Goal: Task Accomplishment & Management: Complete application form

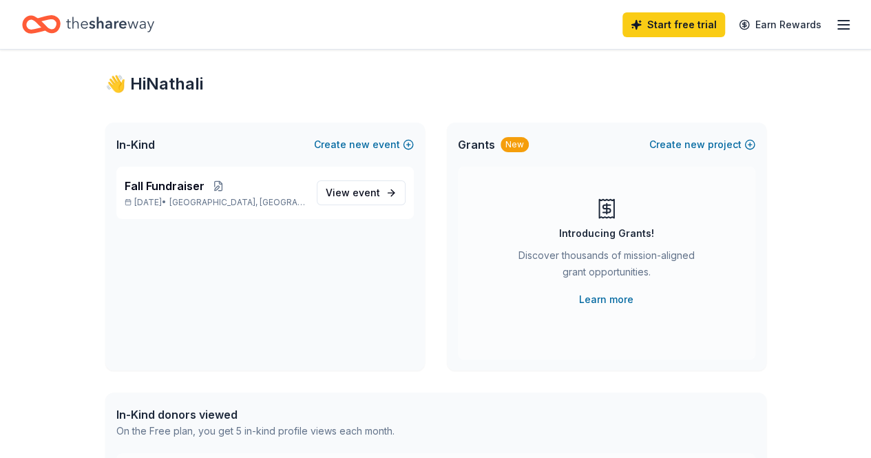
scroll to position [22, 0]
click at [381, 193] on link "View event" at bounding box center [361, 191] width 89 height 25
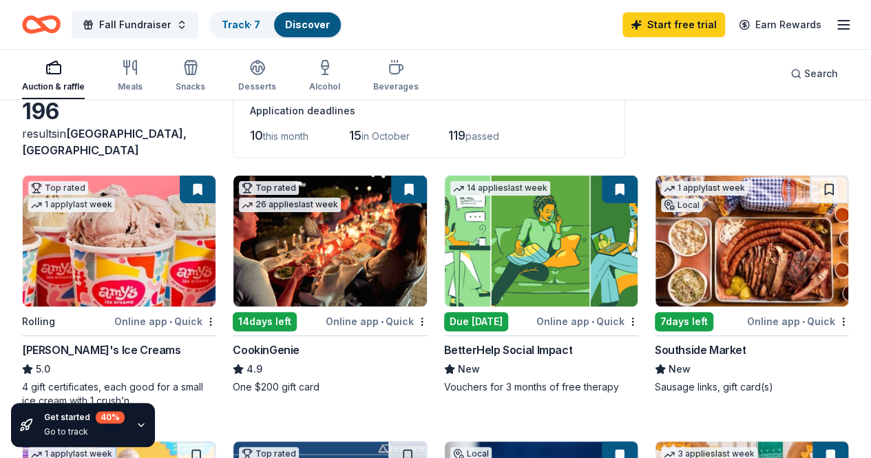
scroll to position [117, 0]
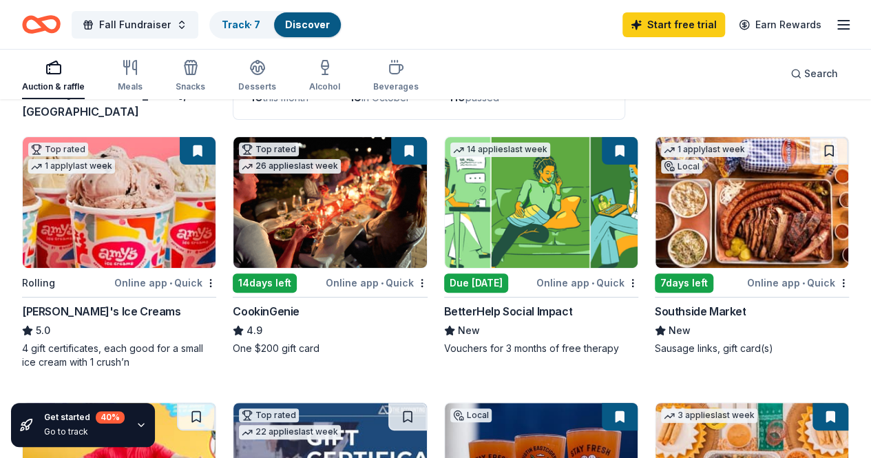
click at [103, 335] on div "5.0" at bounding box center [119, 330] width 194 height 17
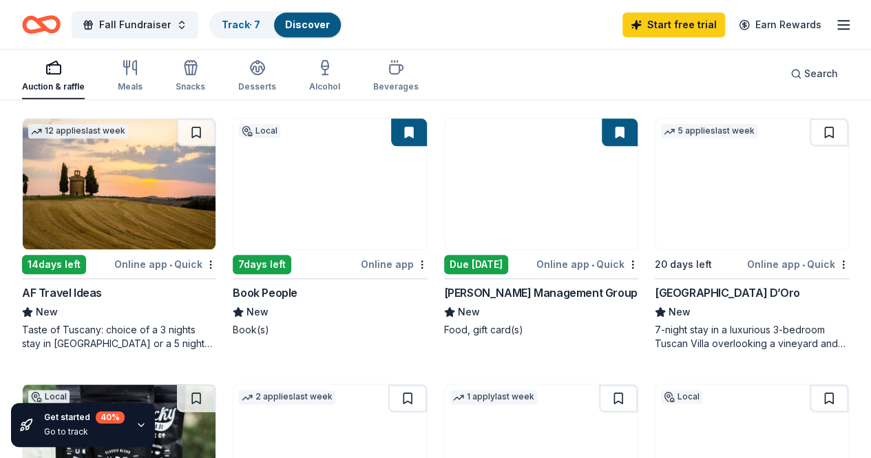
scroll to position [666, 0]
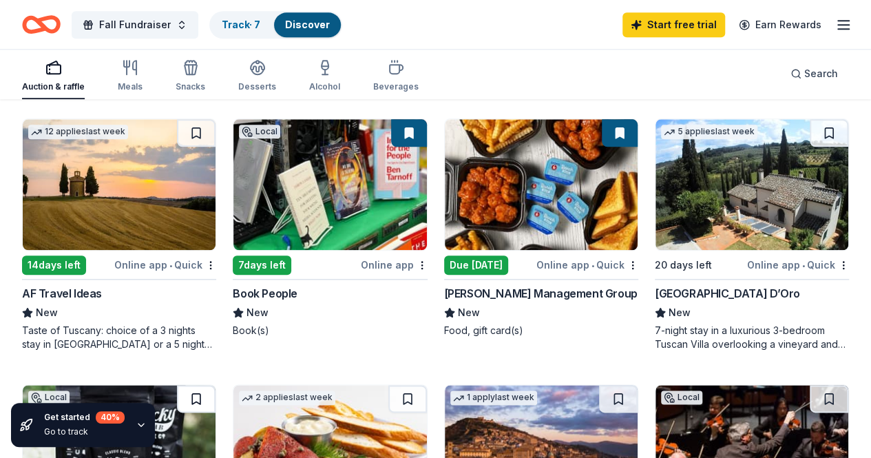
click at [215, 385] on button at bounding box center [196, 399] width 39 height 28
click at [215, 385] on img at bounding box center [119, 450] width 193 height 131
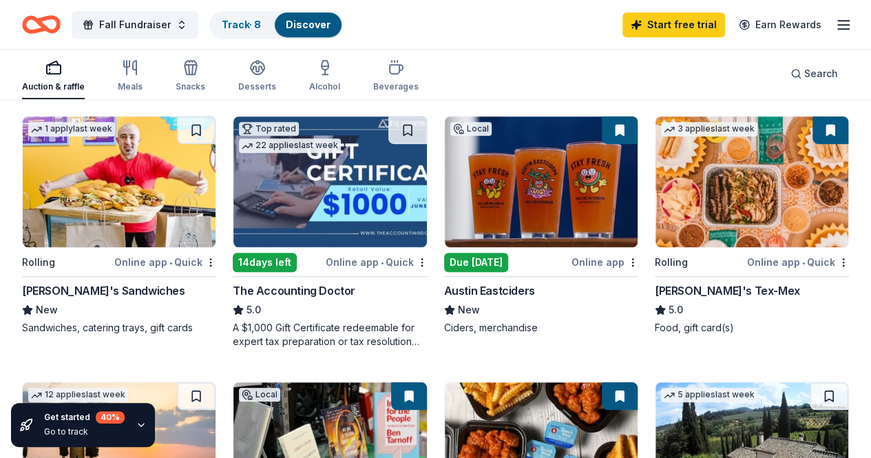
scroll to position [397, 0]
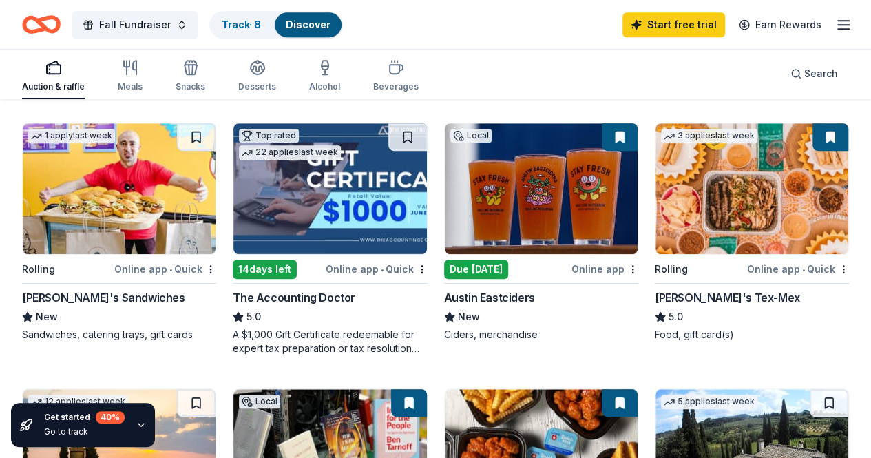
click at [655, 222] on img at bounding box center [751, 188] width 193 height 131
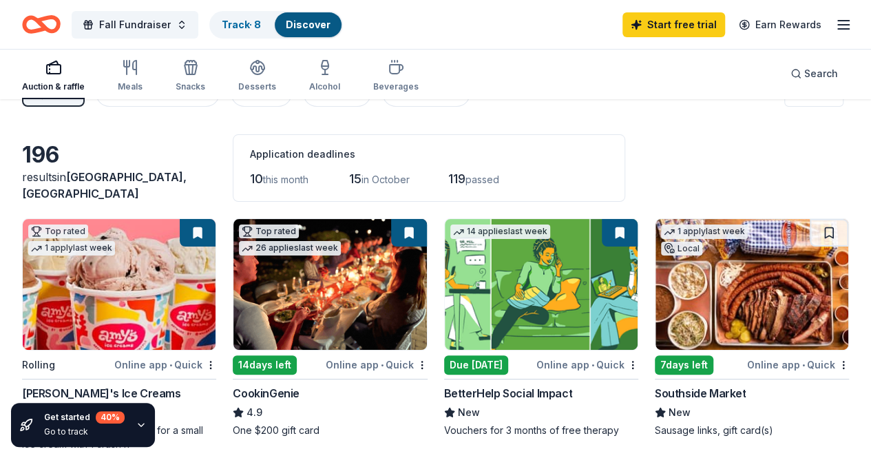
scroll to position [28, 0]
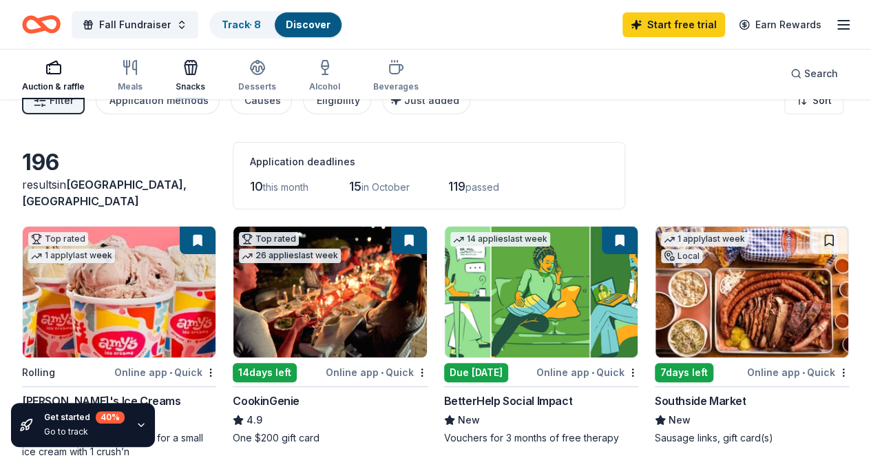
click at [196, 65] on icon "button" at bounding box center [191, 70] width 12 height 10
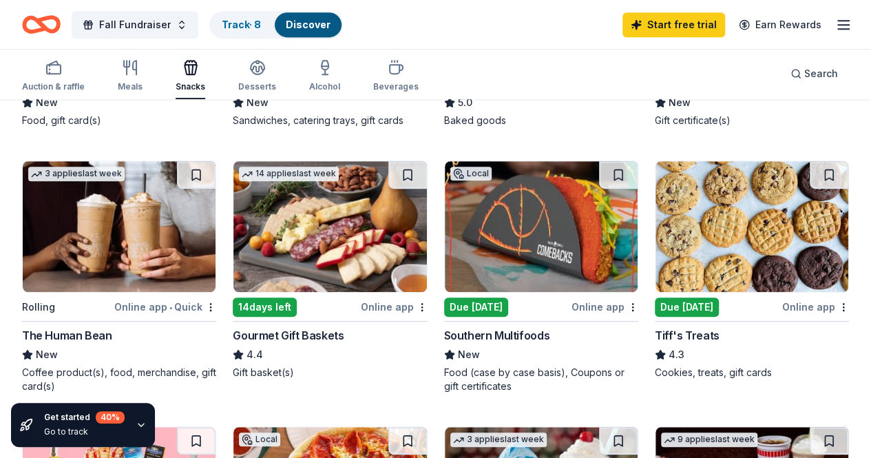
scroll to position [344, 0]
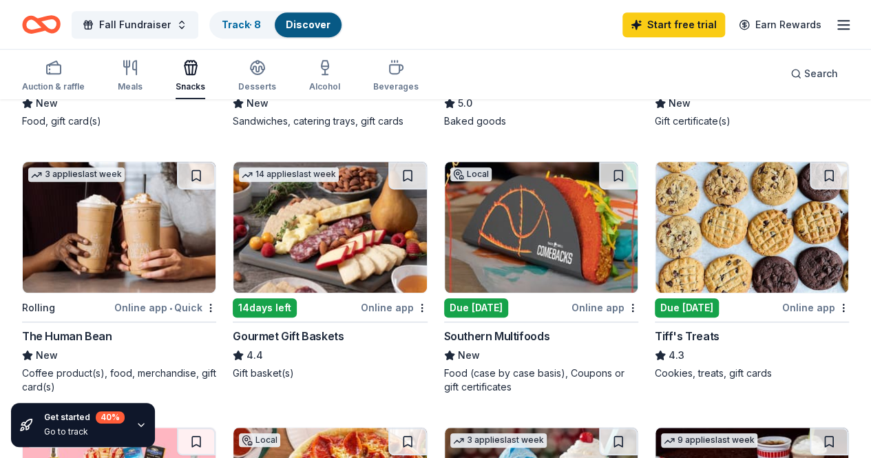
click at [655, 271] on img at bounding box center [751, 227] width 193 height 131
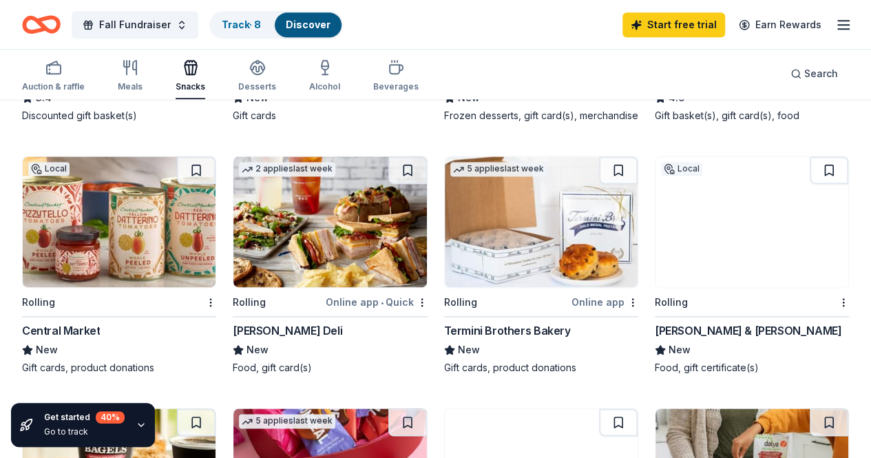
scroll to position [851, 0]
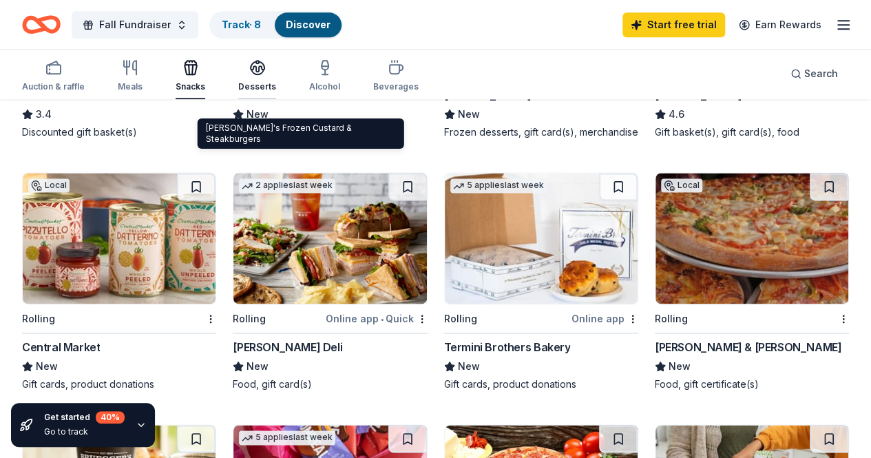
click at [273, 71] on div "button" at bounding box center [257, 67] width 38 height 17
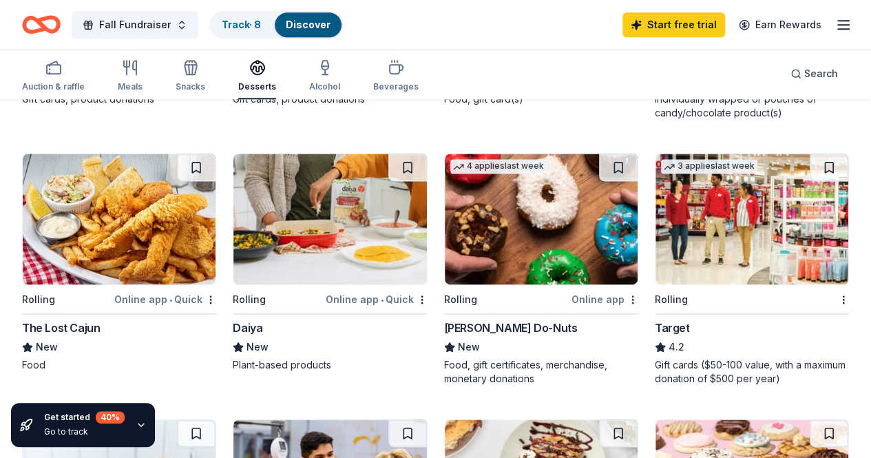
scroll to position [885, 0]
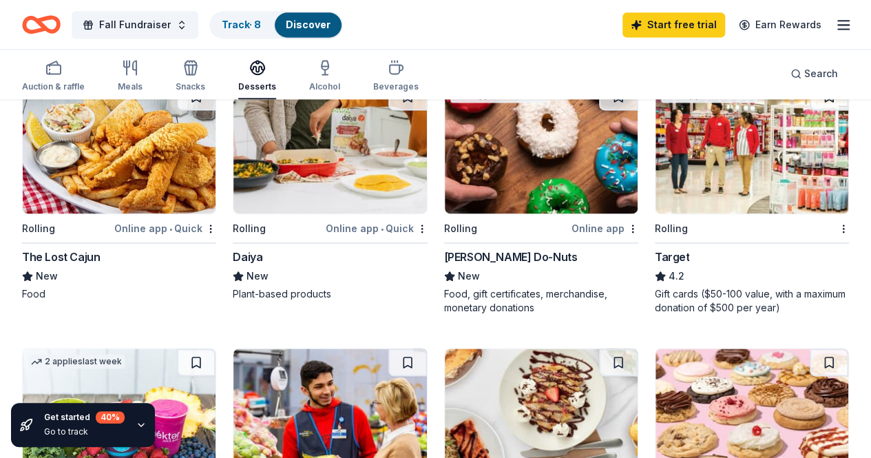
scroll to position [956, 0]
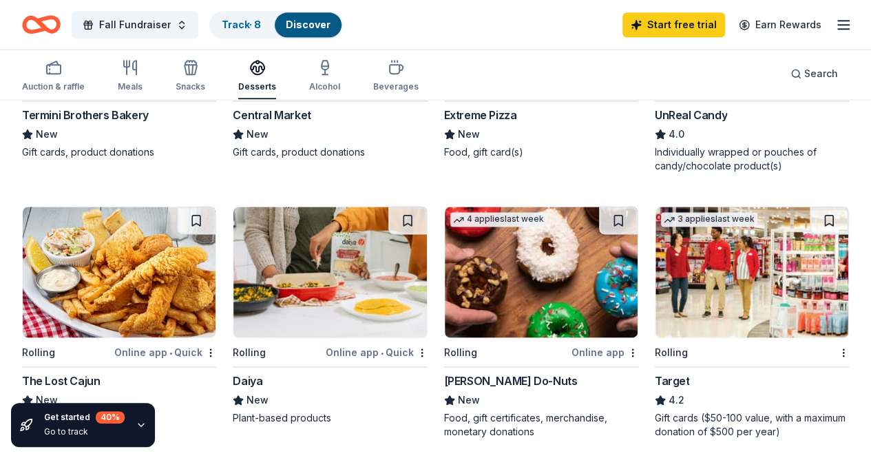
scroll to position [830, 0]
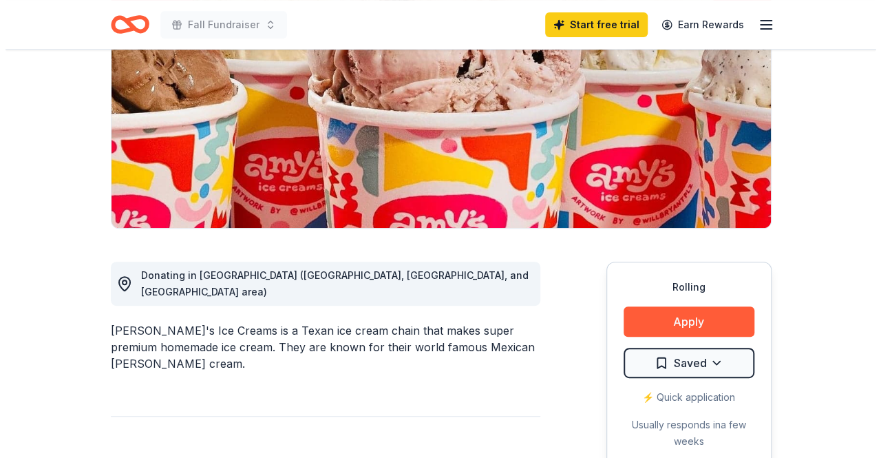
scroll to position [200, 0]
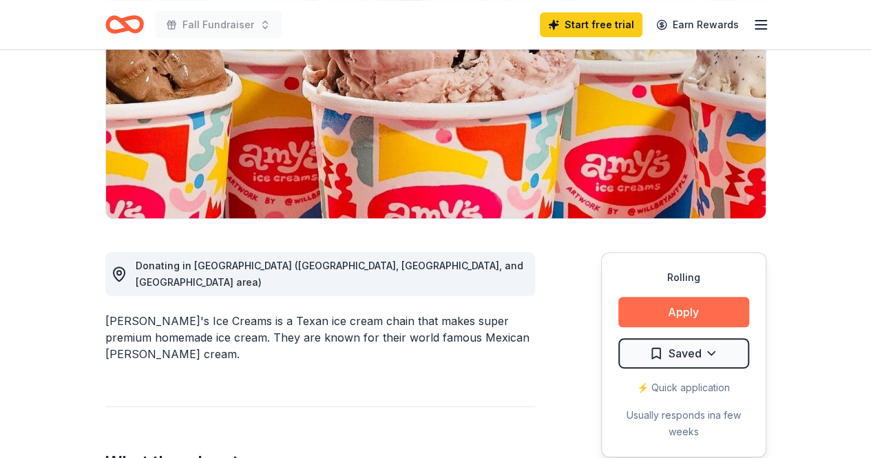
click at [671, 301] on button "Apply" at bounding box center [683, 312] width 131 height 30
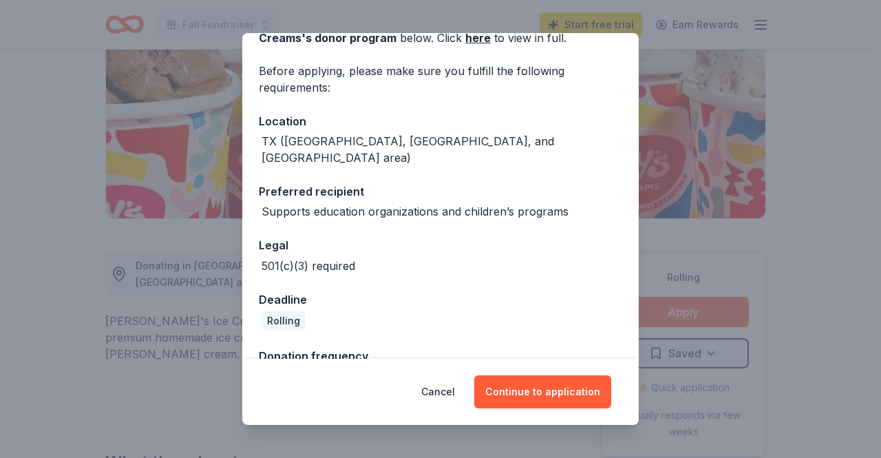
scroll to position [112, 0]
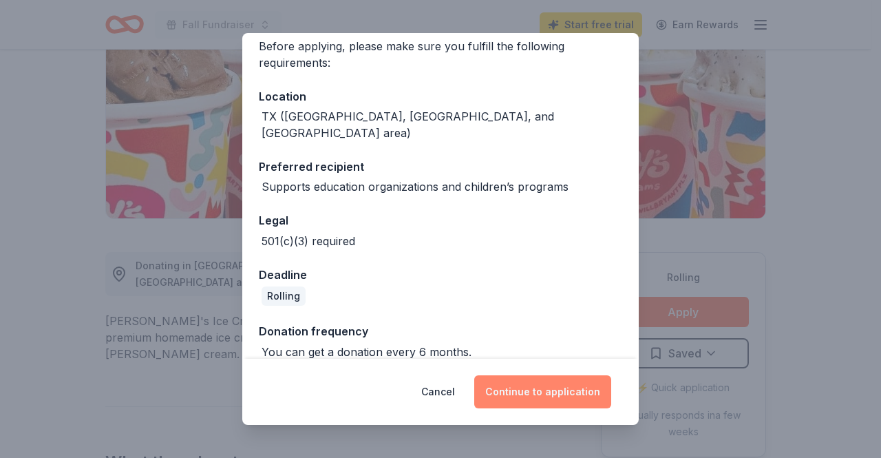
click at [541, 397] on button "Continue to application" at bounding box center [542, 391] width 137 height 33
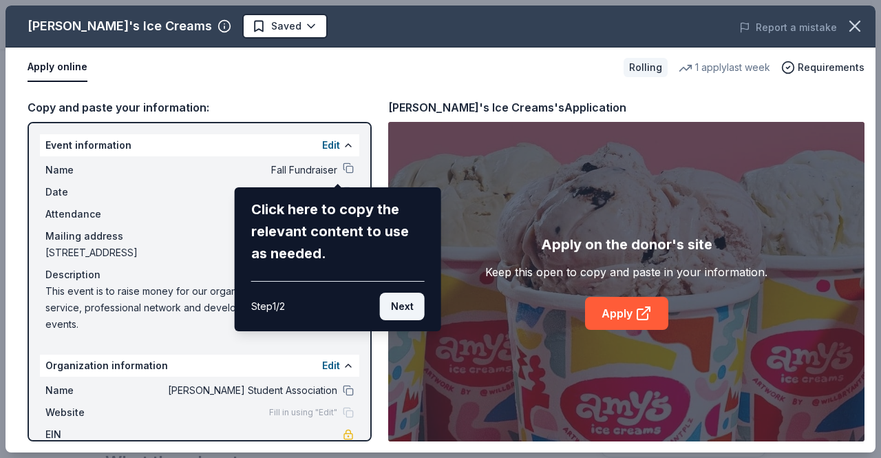
click at [403, 308] on button "Next" at bounding box center [402, 307] width 45 height 28
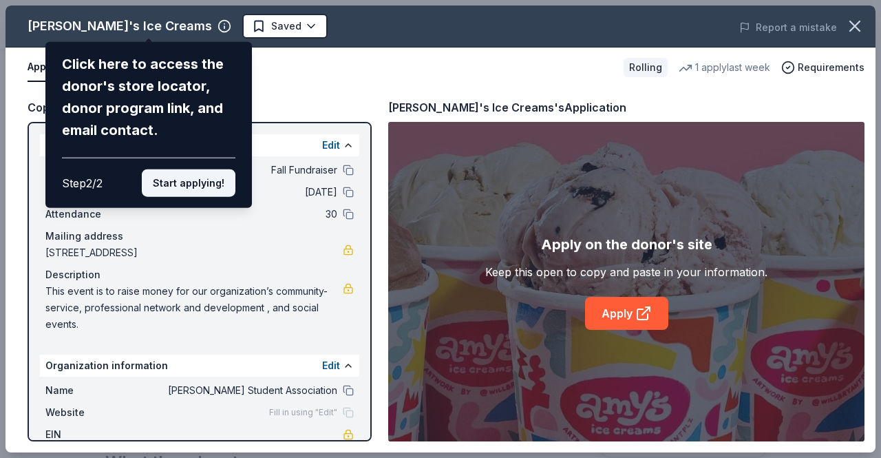
click at [213, 189] on button "Start applying!" at bounding box center [189, 183] width 94 height 28
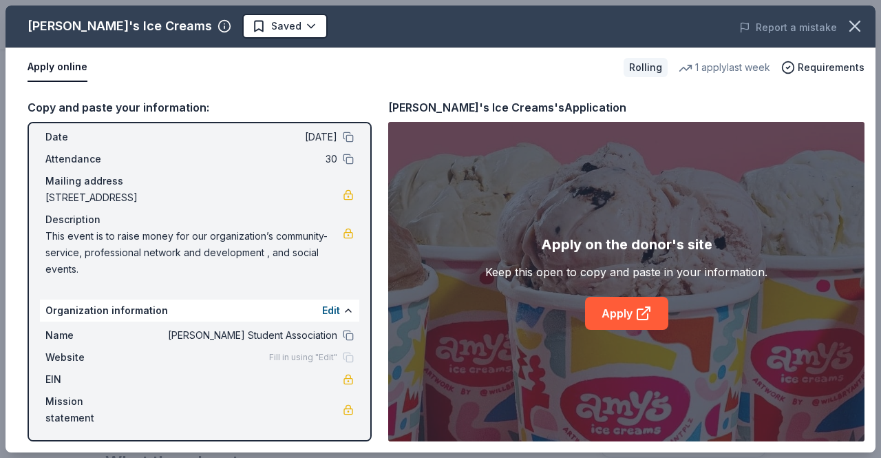
scroll to position [58, 0]
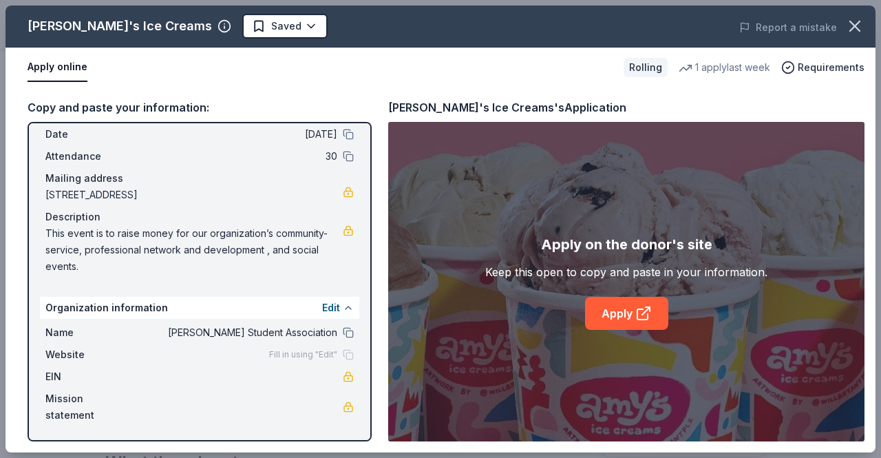
click at [343, 308] on button at bounding box center [348, 307] width 11 height 11
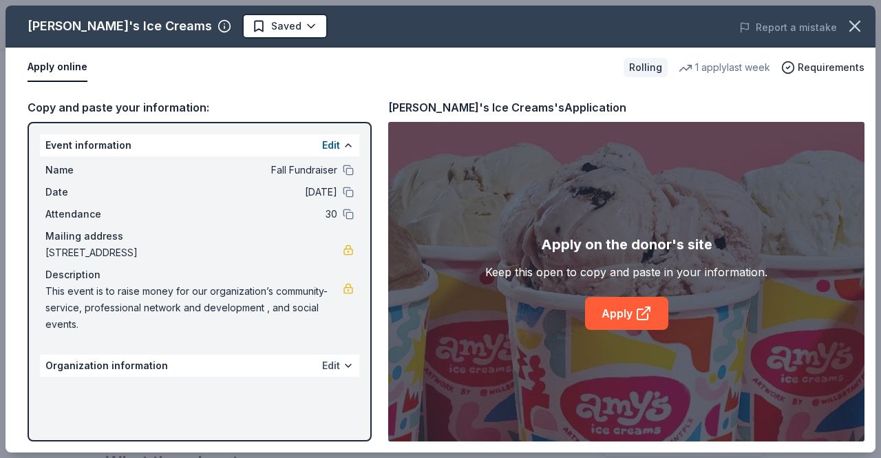
click at [339, 368] on button "Edit" at bounding box center [331, 365] width 18 height 17
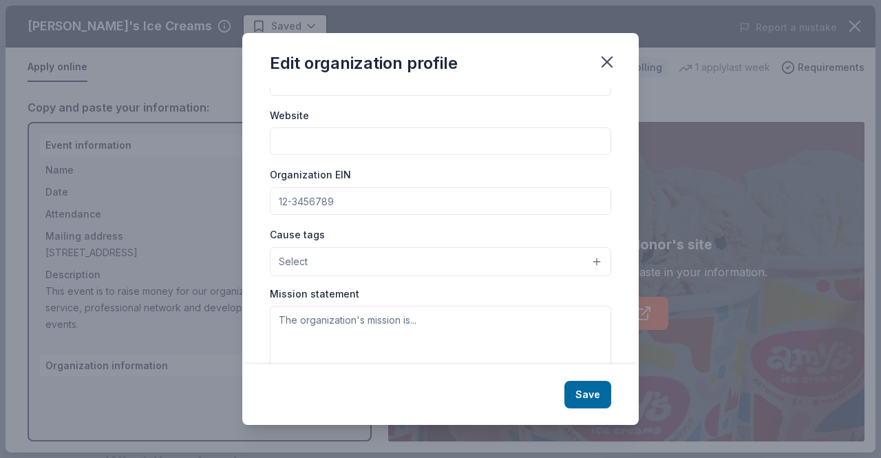
scroll to position [181, 0]
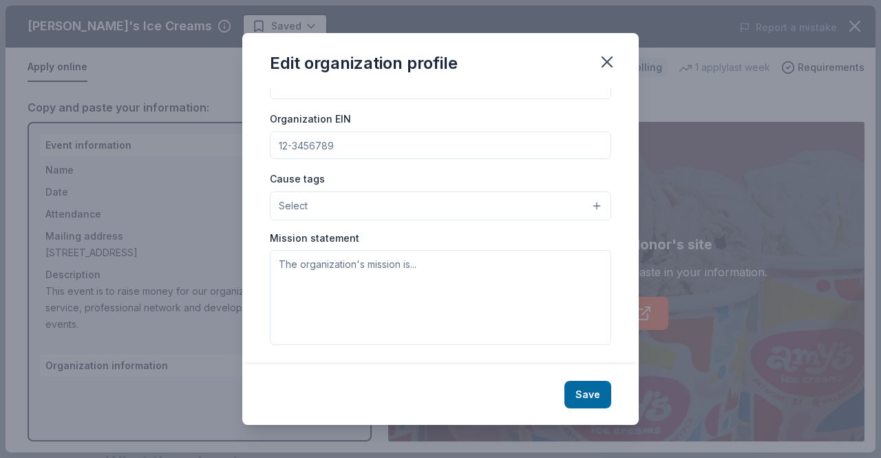
click at [383, 212] on button "Select" at bounding box center [440, 205] width 341 height 29
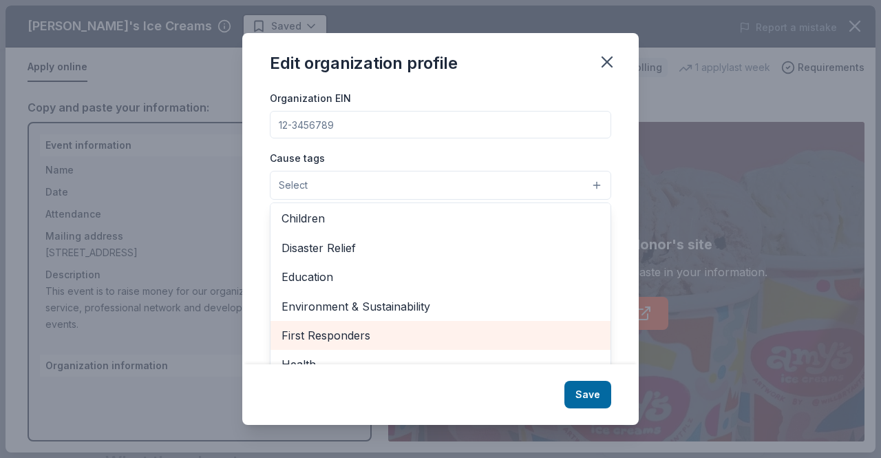
scroll to position [59, 0]
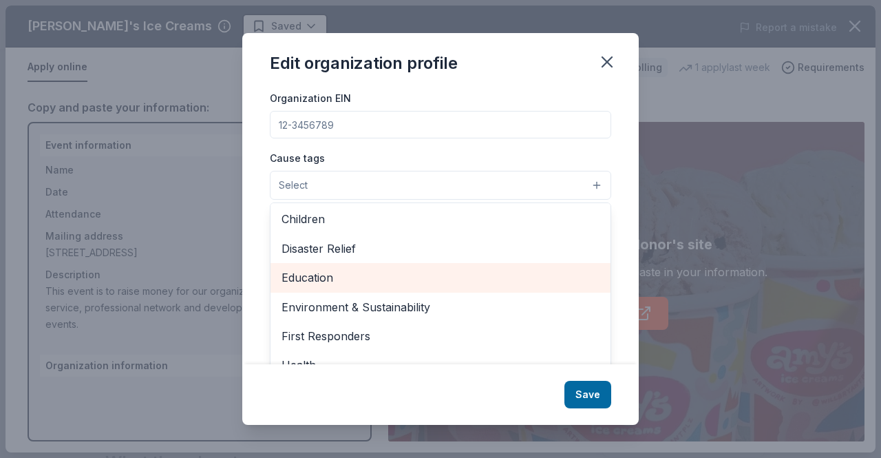
click at [335, 280] on span "Education" at bounding box center [441, 278] width 318 height 18
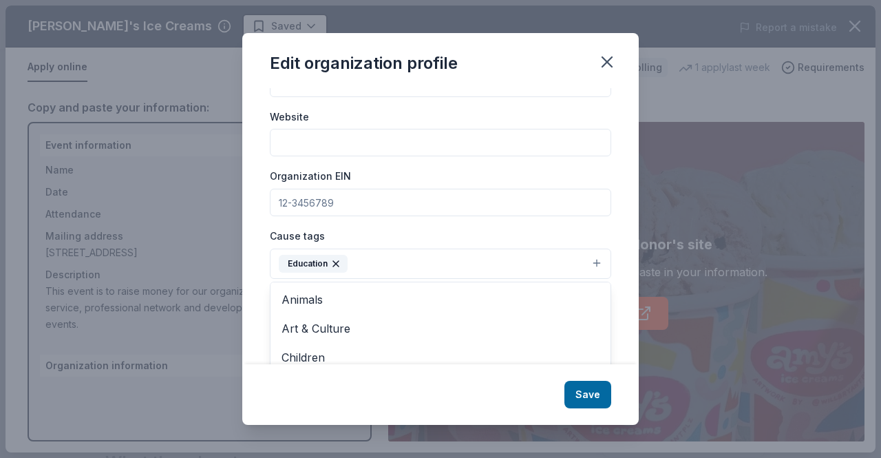
scroll to position [123, 0]
click at [586, 396] on div "Edit organization profile Changes made here will be reflected on your Account. …" at bounding box center [440, 229] width 397 height 392
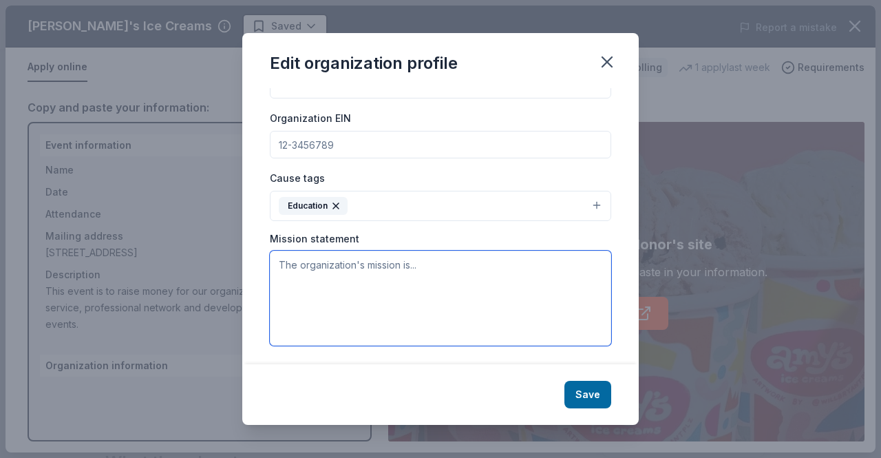
click at [417, 284] on textarea at bounding box center [440, 298] width 341 height 95
click at [367, 280] on textarea at bounding box center [440, 298] width 341 height 95
paste textarea "The Founders, [PERSON_NAME] and [PERSON_NAME], invested in students all across …"
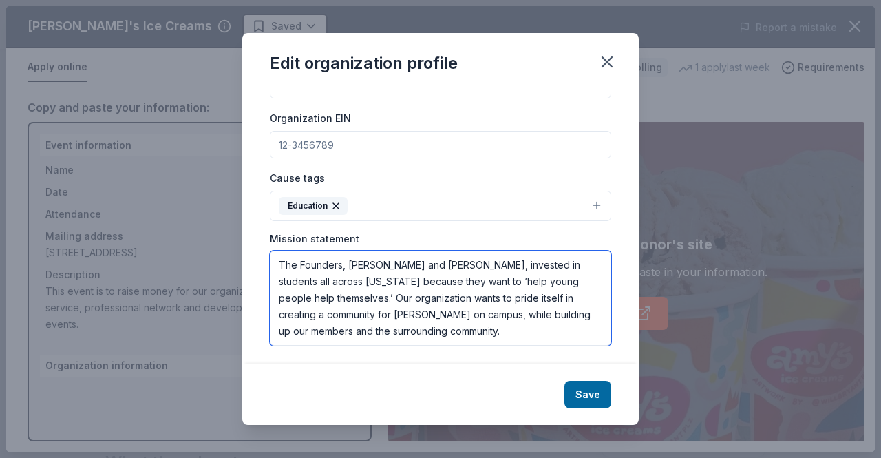
scroll to position [0, 0]
type textarea "The Founders, [PERSON_NAME] and [PERSON_NAME], invested in students all across …"
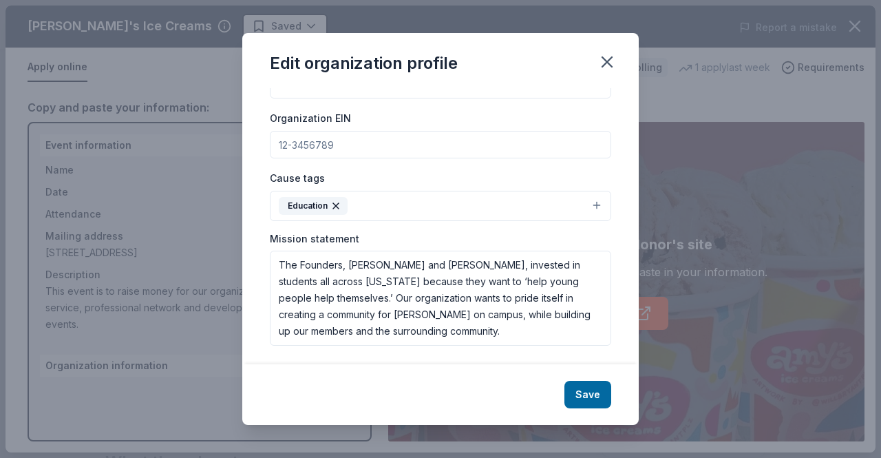
click at [445, 148] on input "Organization EIN" at bounding box center [440, 145] width 341 height 28
type input "273699694"
click at [598, 392] on button "Save" at bounding box center [588, 395] width 47 height 28
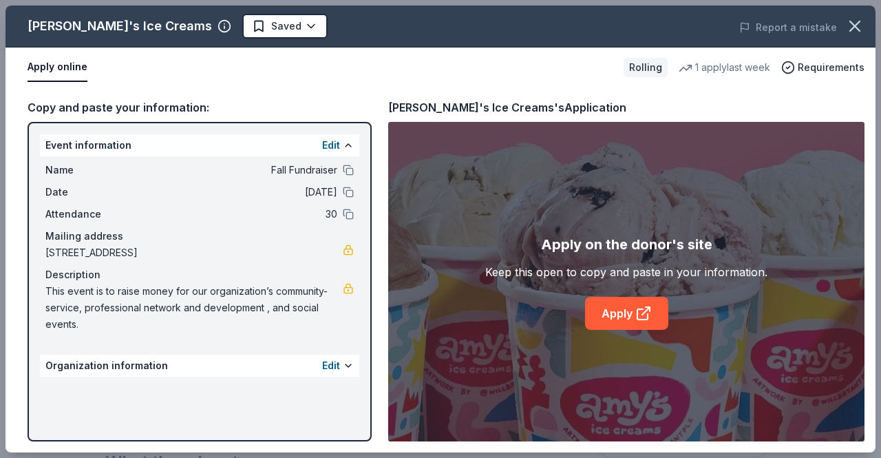
click at [598, 291] on div "Apply on the donor's site Keep this open to copy and paste in your information.…" at bounding box center [626, 281] width 282 height 96
click at [609, 299] on link "Apply" at bounding box center [626, 313] width 83 height 33
click at [343, 366] on button at bounding box center [348, 365] width 11 height 11
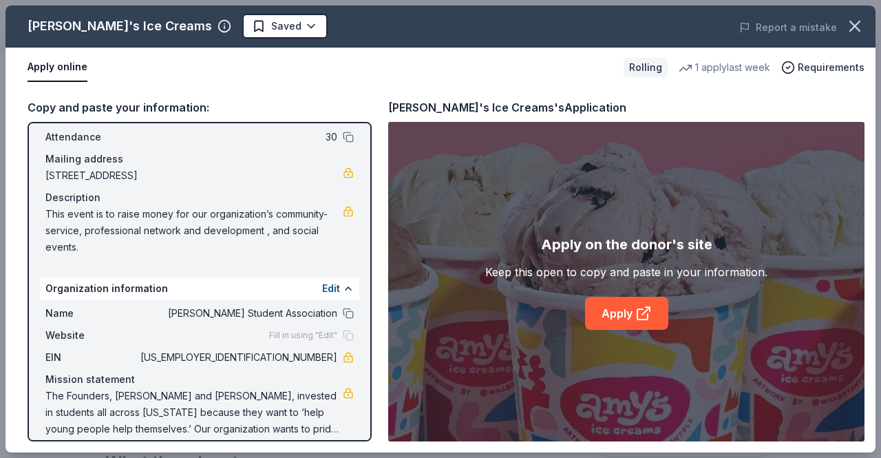
scroll to position [91, 0]
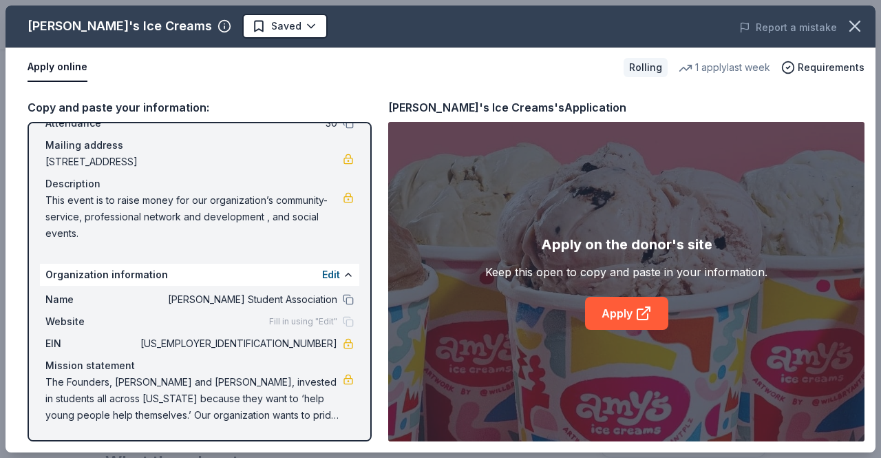
drag, startPoint x: 272, startPoint y: 341, endPoint x: 336, endPoint y: 344, distance: 64.1
click at [336, 344] on div "EIN 27-3699694" at bounding box center [199, 343] width 308 height 17
drag, startPoint x: 324, startPoint y: 340, endPoint x: 242, endPoint y: 346, distance: 82.2
click at [242, 346] on span "[US_EMPLOYER_IDENTIFICATION_NUMBER]" at bounding box center [238, 343] width 200 height 17
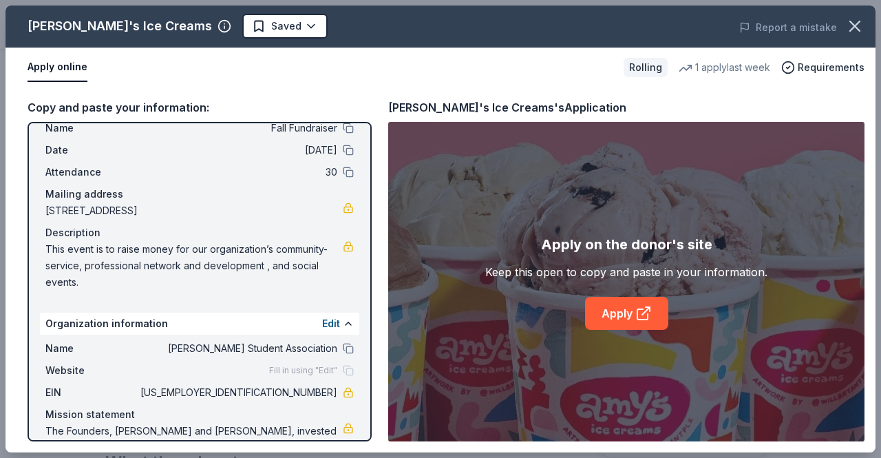
drag, startPoint x: 262, startPoint y: 211, endPoint x: 142, endPoint y: 206, distance: 119.9
click at [142, 206] on span "2609 University Avenue, 3.108, Austin, TX 78712" at bounding box center [193, 210] width 297 height 17
click at [627, 319] on link "Apply" at bounding box center [626, 313] width 83 height 33
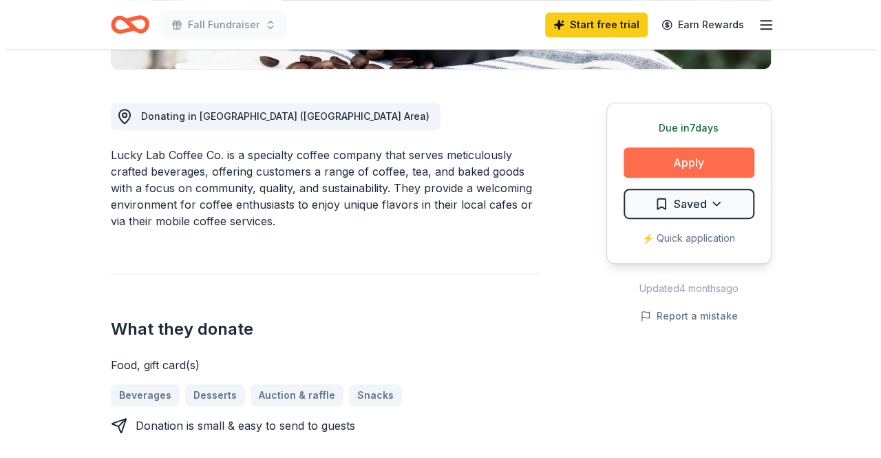
scroll to position [350, 0]
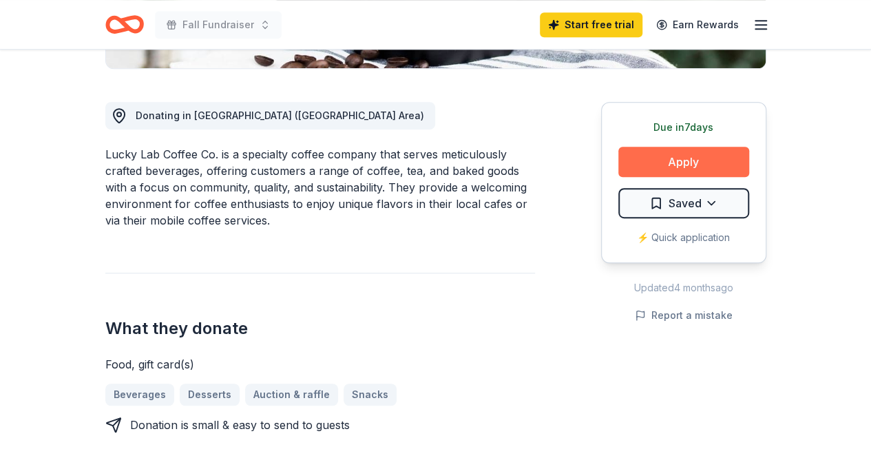
click at [679, 162] on button "Apply" at bounding box center [683, 162] width 131 height 30
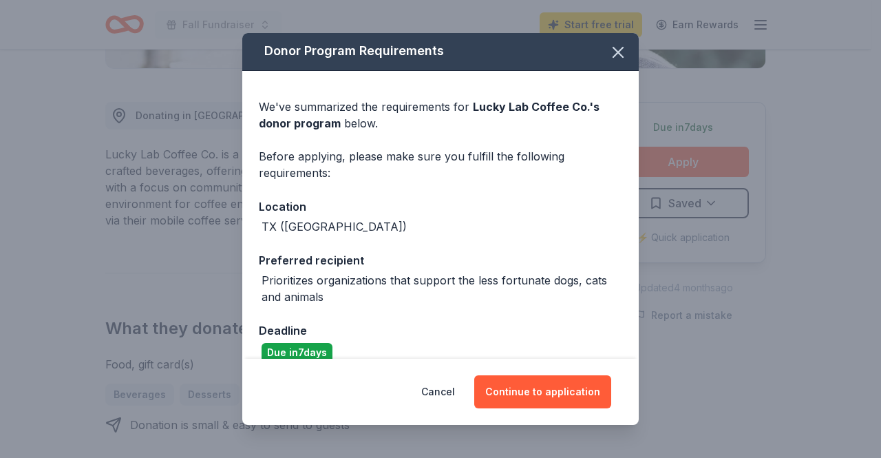
scroll to position [0, 0]
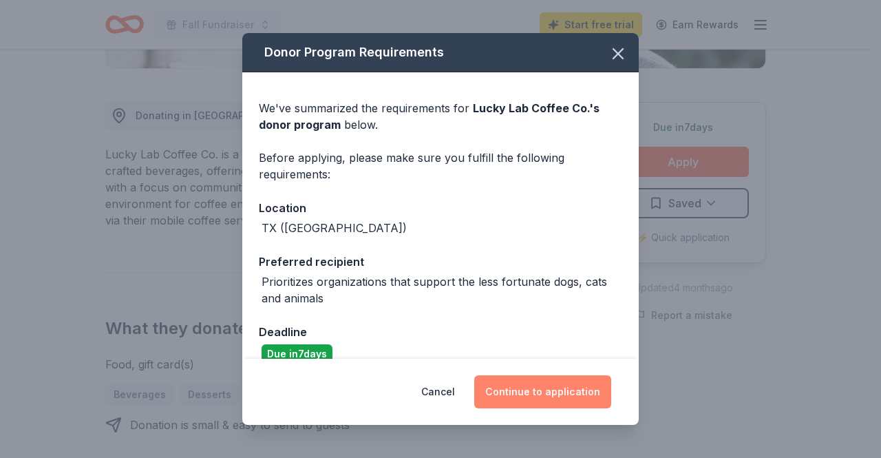
click at [573, 401] on button "Continue to application" at bounding box center [542, 391] width 137 height 33
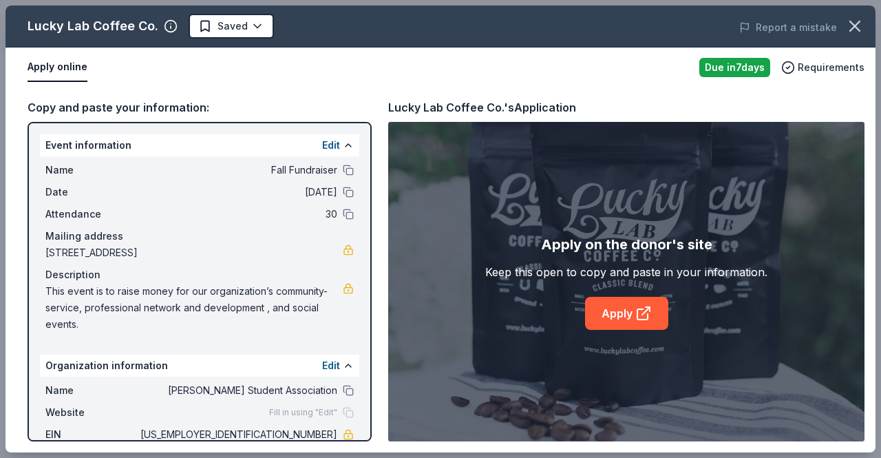
scroll to position [91, 0]
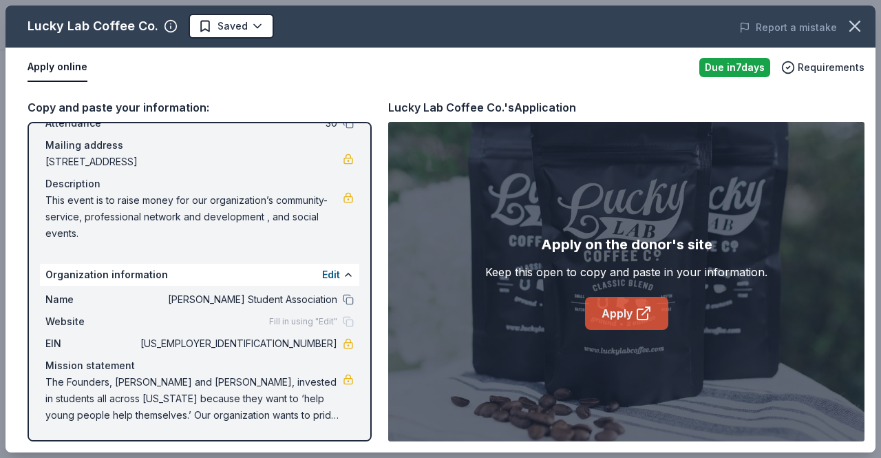
click at [631, 315] on link "Apply" at bounding box center [626, 313] width 83 height 33
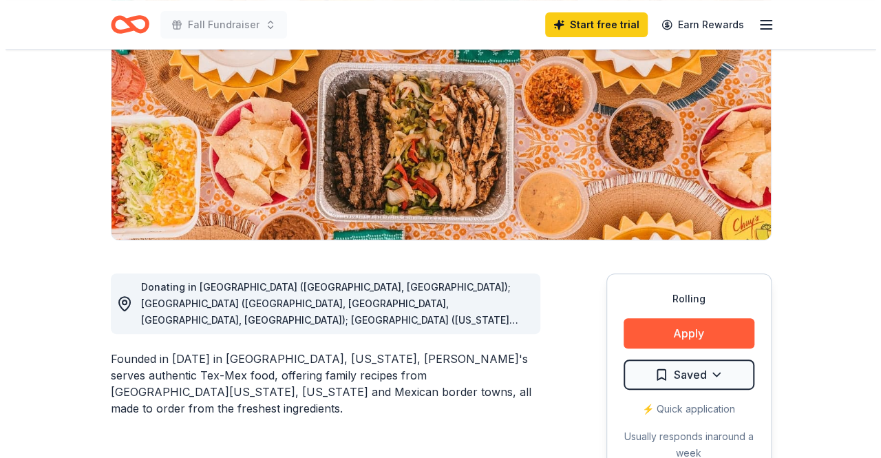
scroll to position [219, 0]
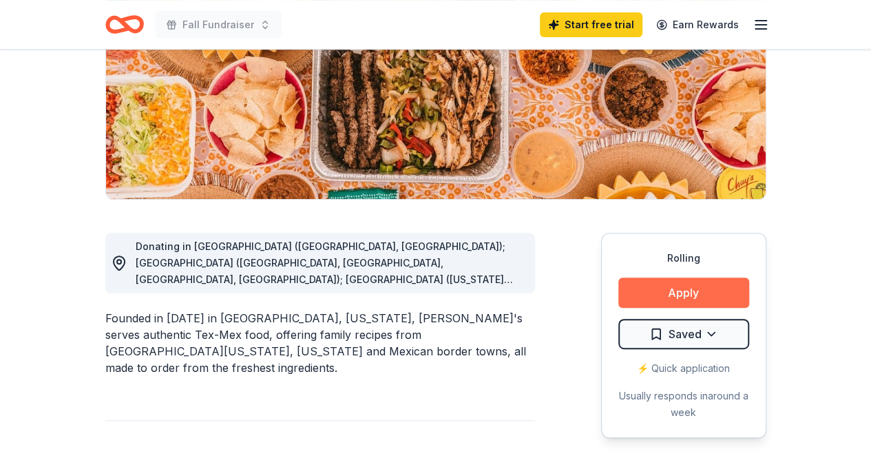
click at [691, 291] on button "Apply" at bounding box center [683, 292] width 131 height 30
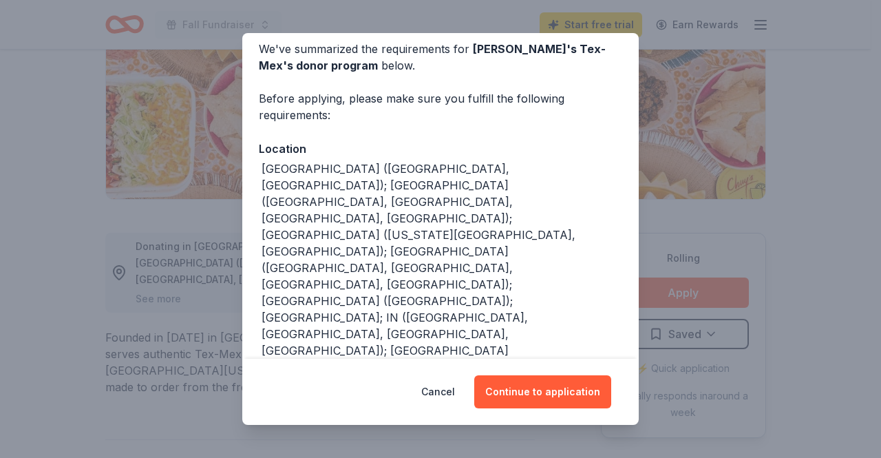
scroll to position [82, 0]
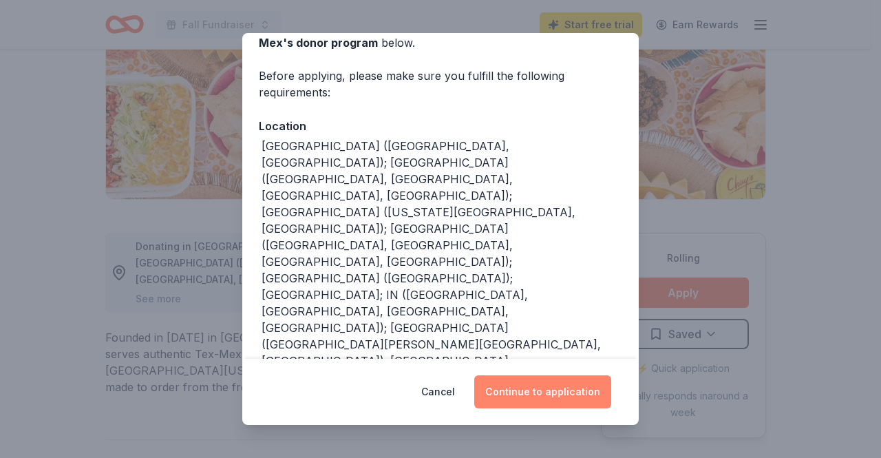
click at [544, 391] on button "Continue to application" at bounding box center [542, 391] width 137 height 33
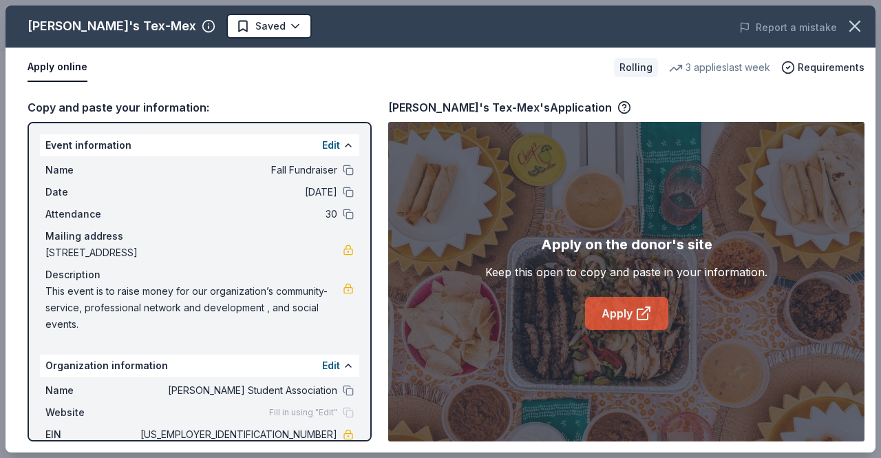
click at [629, 311] on link "Apply" at bounding box center [626, 313] width 83 height 33
click at [632, 309] on link "Apply" at bounding box center [626, 313] width 83 height 33
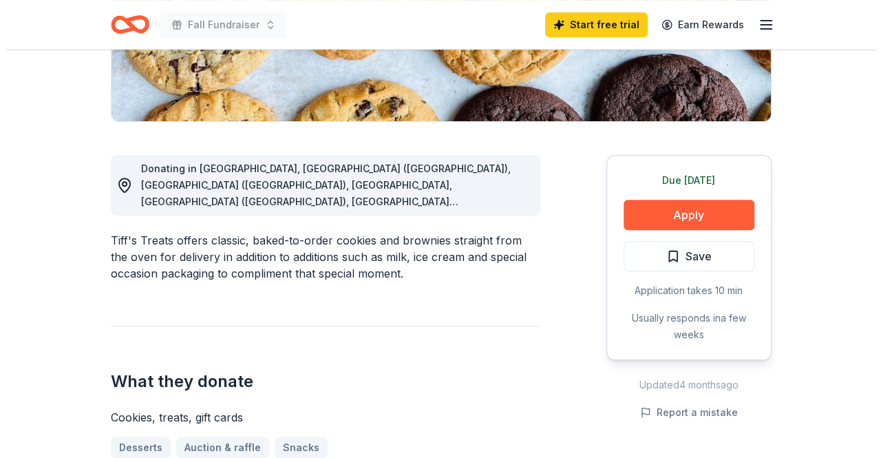
scroll to position [311, 0]
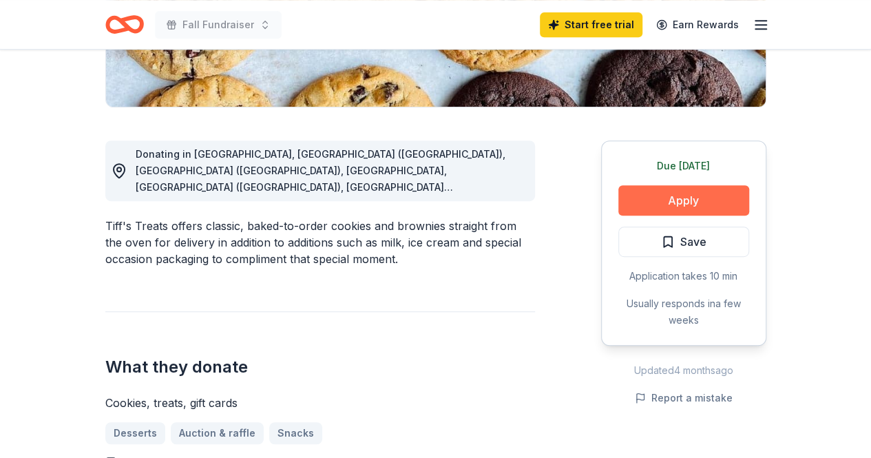
click at [691, 198] on button "Apply" at bounding box center [683, 200] width 131 height 30
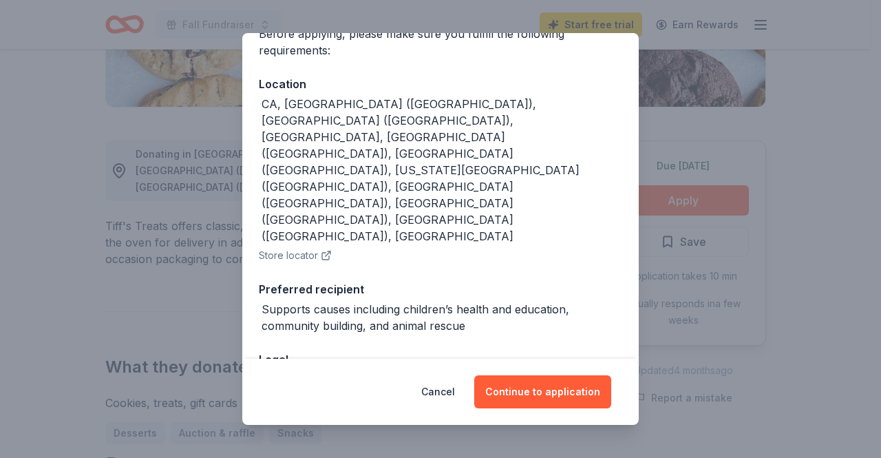
scroll to position [0, 0]
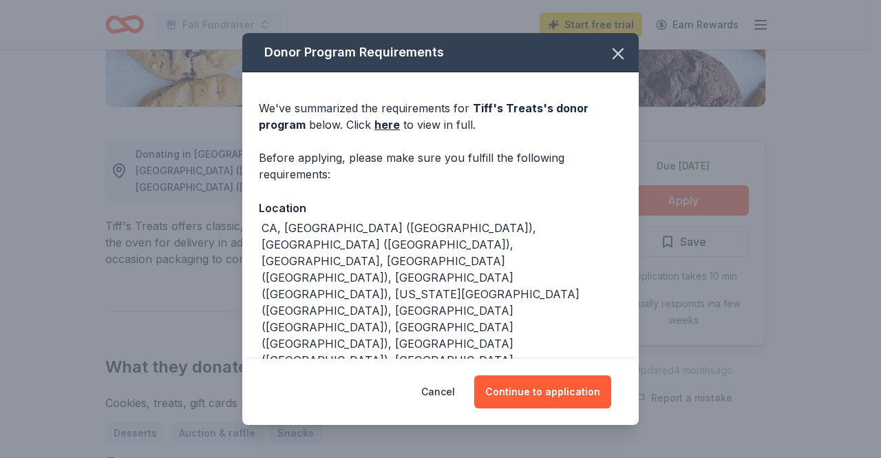
click at [293, 371] on button "Store locator" at bounding box center [295, 379] width 73 height 17
click at [530, 392] on button "Continue to application" at bounding box center [542, 391] width 137 height 33
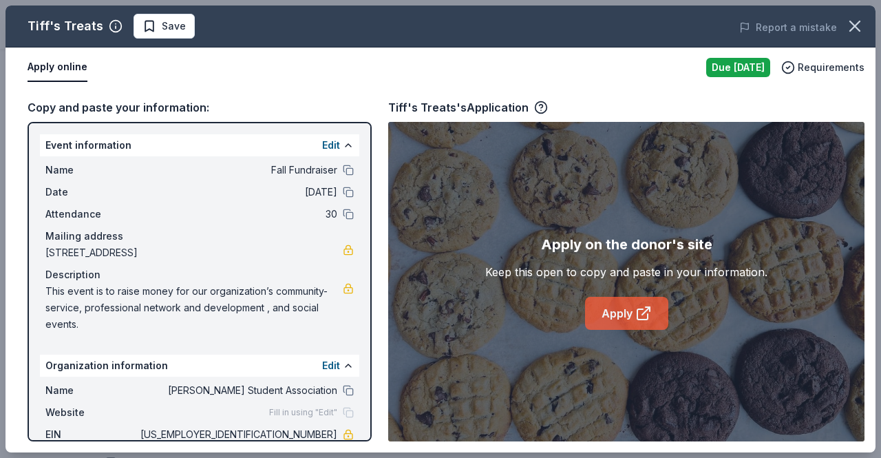
click at [627, 310] on link "Apply" at bounding box center [626, 313] width 83 height 33
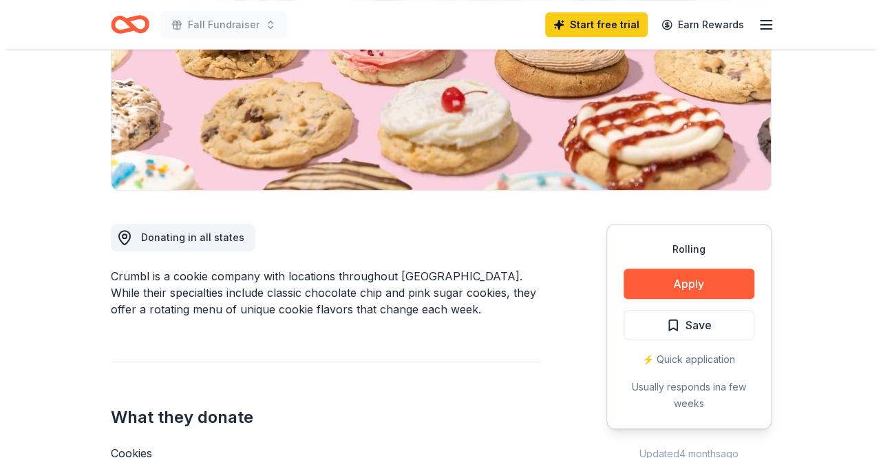
scroll to position [226, 0]
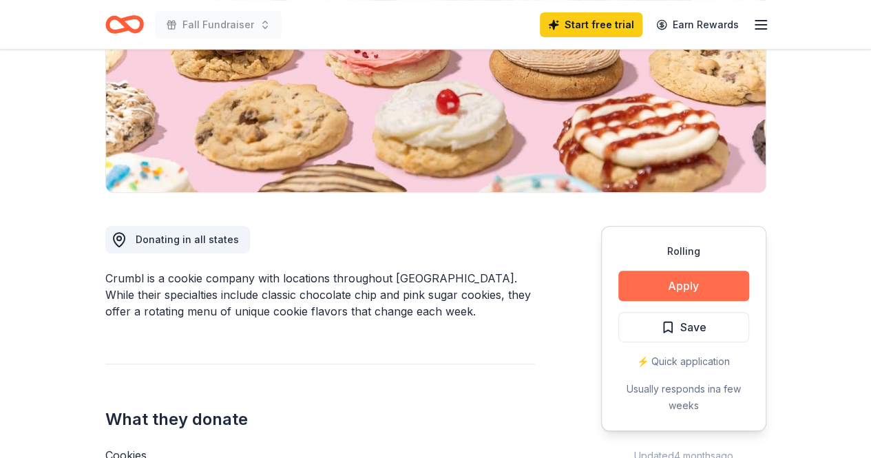
click at [655, 288] on button "Apply" at bounding box center [683, 286] width 131 height 30
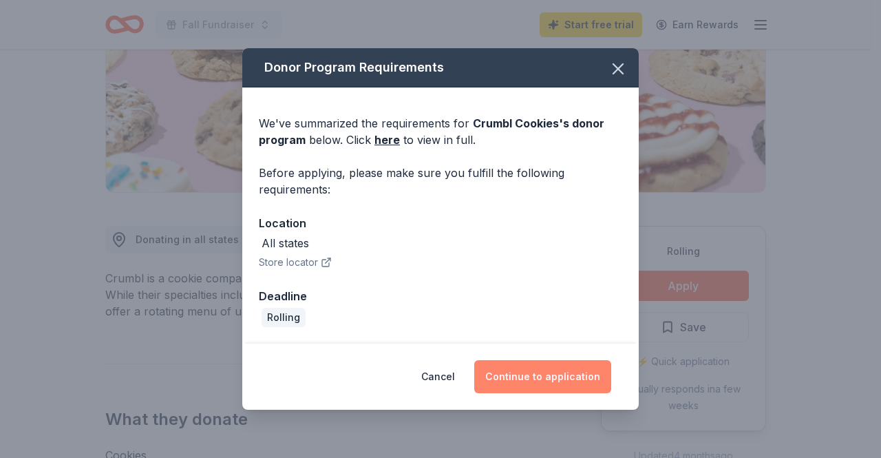
click at [566, 376] on button "Continue to application" at bounding box center [542, 376] width 137 height 33
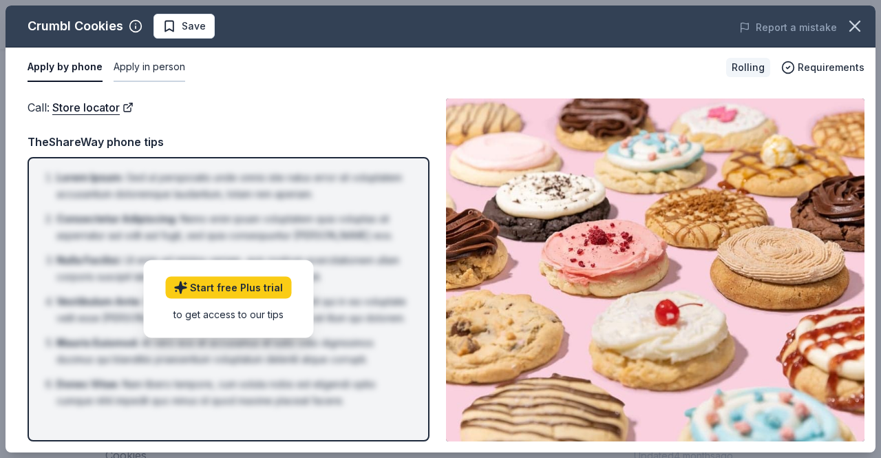
click at [163, 71] on button "Apply in person" at bounding box center [150, 67] width 72 height 29
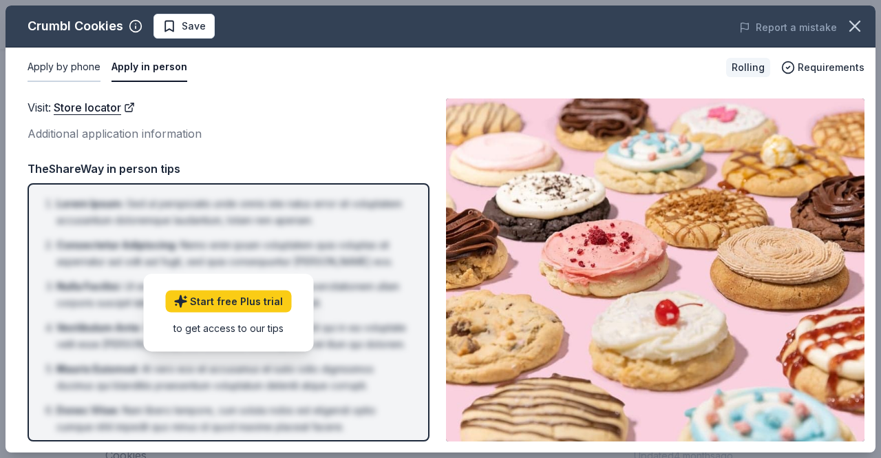
click at [37, 63] on button "Apply by phone" at bounding box center [64, 67] width 73 height 29
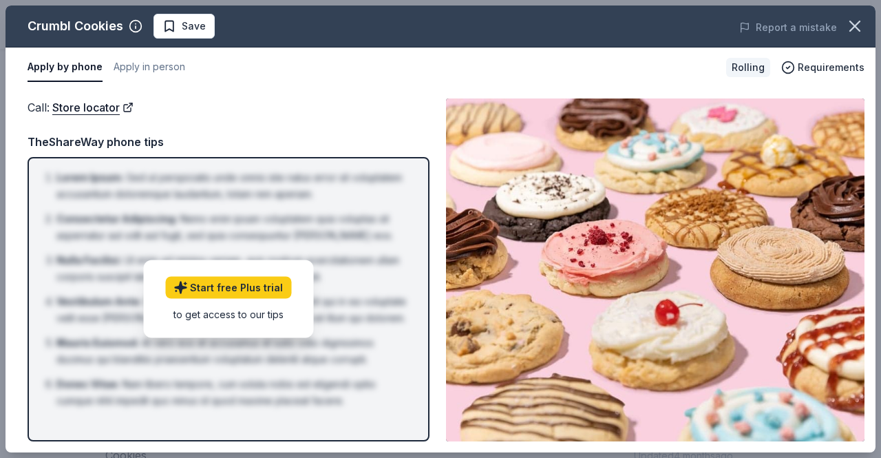
click at [635, 266] on img at bounding box center [655, 269] width 419 height 343
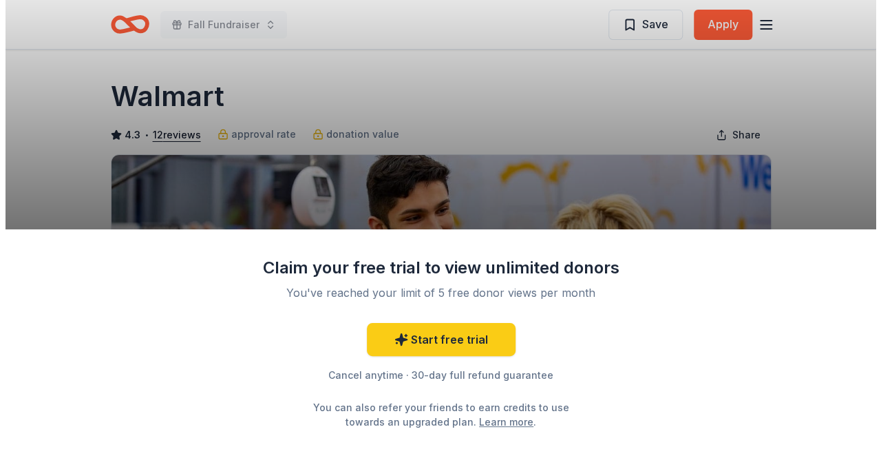
scroll to position [55, 0]
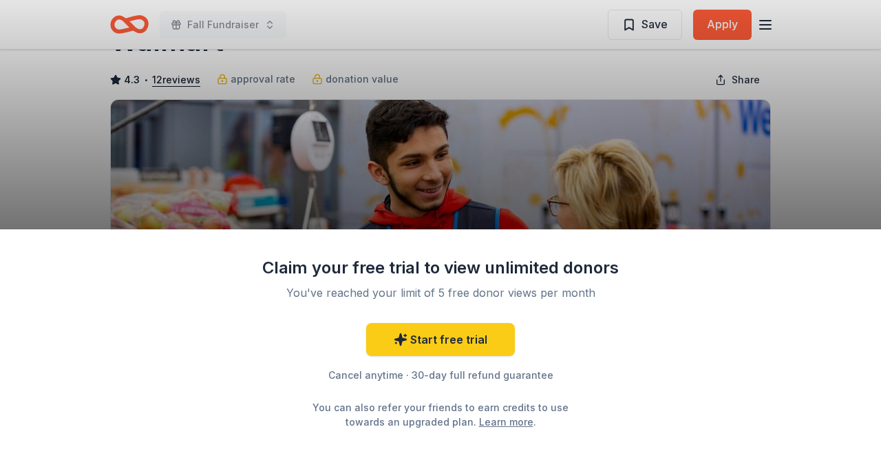
click at [412, 115] on div "Claim your free trial to view unlimited donors You've reached your limit of 5 f…" at bounding box center [440, 229] width 881 height 458
click at [485, 168] on div "Claim your free trial to view unlimited donors You've reached your limit of 5 f…" at bounding box center [440, 229] width 881 height 458
click at [584, 196] on div "Claim your free trial to view unlimited donors You've reached your limit of 5 f…" at bounding box center [440, 229] width 881 height 458
